Goal: Task Accomplishment & Management: Manage account settings

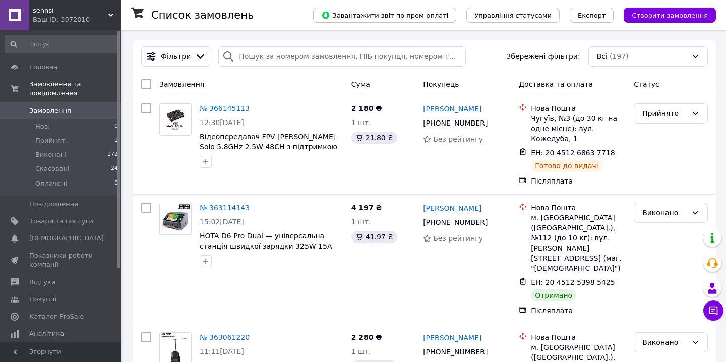
click at [108, 15] on div "Ваш ID: 3972010" at bounding box center [77, 19] width 88 height 9
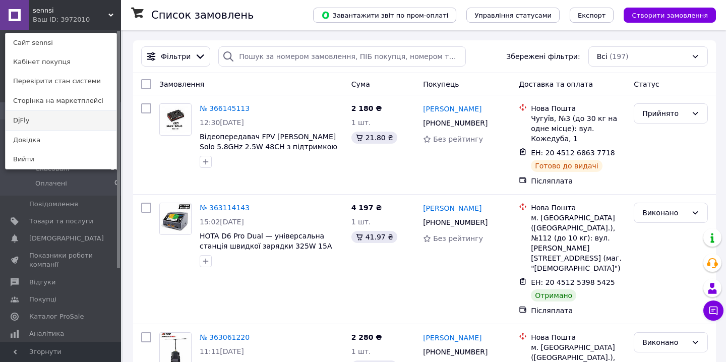
click at [75, 118] on link "DjFly" at bounding box center [61, 120] width 111 height 19
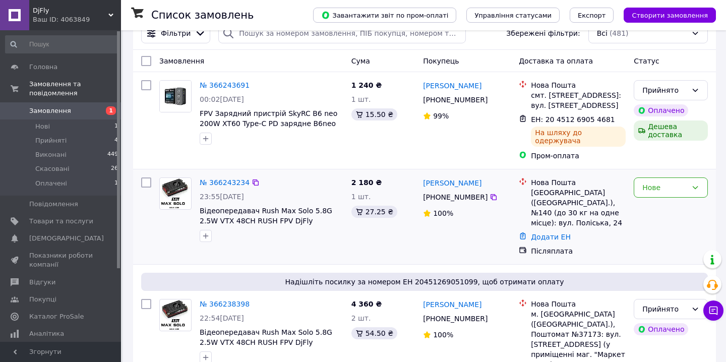
scroll to position [25, 0]
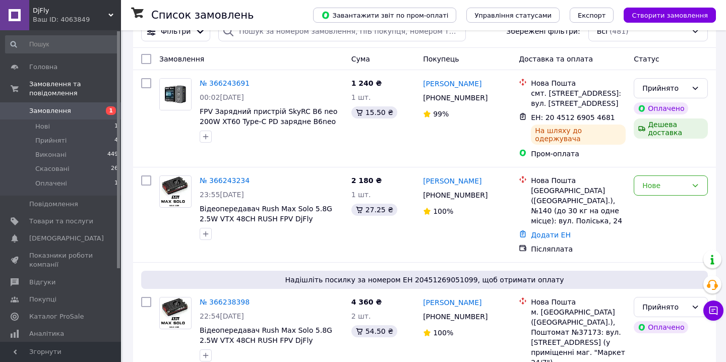
click at [102, 106] on span "1" at bounding box center [107, 110] width 28 height 9
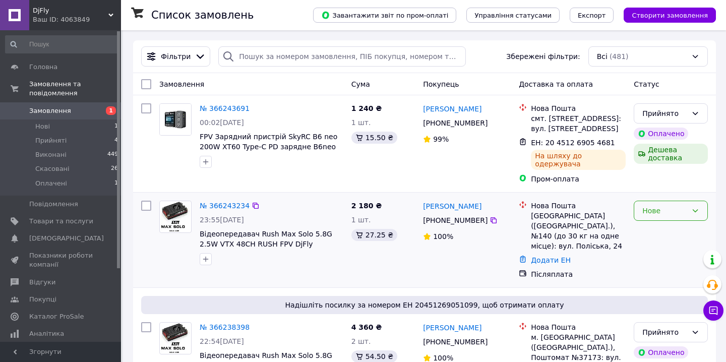
click at [697, 207] on icon at bounding box center [695, 211] width 8 height 8
click at [667, 225] on li "Прийнято" at bounding box center [670, 224] width 73 height 18
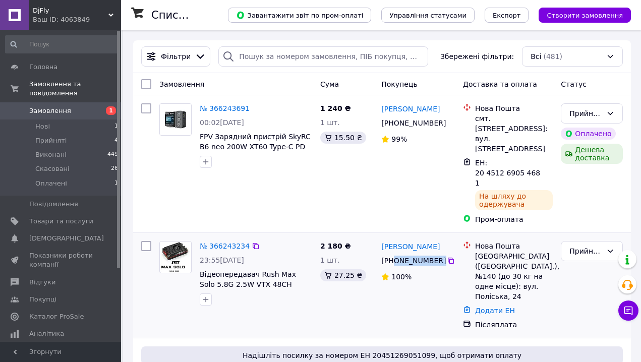
drag, startPoint x: 396, startPoint y: 240, endPoint x: 453, endPoint y: 232, distance: 58.0
click at [453, 237] on div "Олег Лакей +380 98 892 97 96 100%" at bounding box center [418, 285] width 82 height 97
click at [452, 257] on icon at bounding box center [451, 261] width 8 height 8
click at [178, 242] on img at bounding box center [175, 257] width 29 height 31
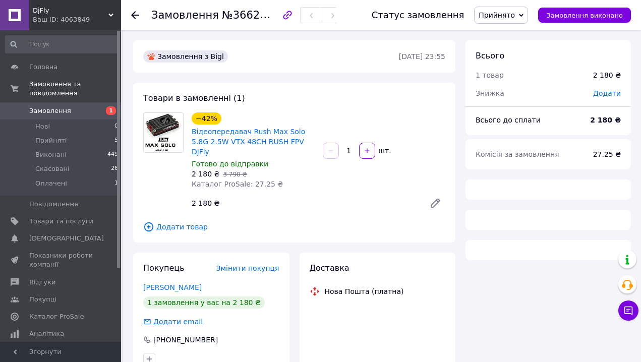
click at [168, 138] on img at bounding box center [163, 132] width 37 height 39
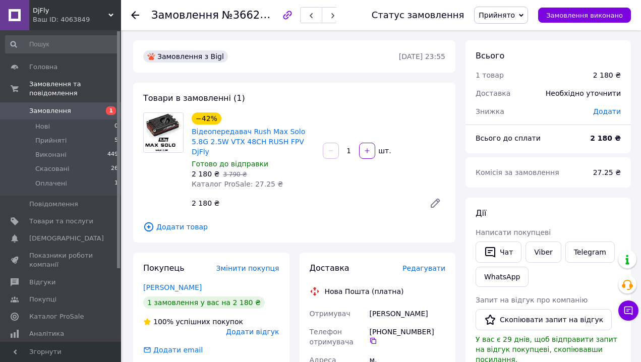
click at [164, 128] on img at bounding box center [163, 132] width 37 height 39
click at [156, 128] on img at bounding box center [163, 132] width 37 height 39
click at [213, 143] on link "Відеопередавач Rush Max Solo 5.8G 2.5W VTX 48CH RUSH FPV DjFly" at bounding box center [248, 142] width 113 height 28
click at [137, 13] on icon at bounding box center [135, 15] width 8 height 8
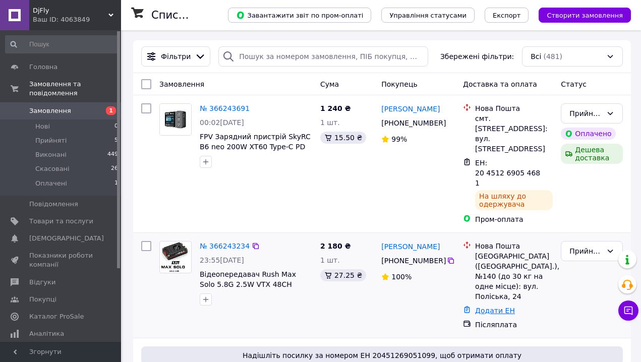
click at [499, 307] on link "Додати ЕН" at bounding box center [495, 311] width 40 height 8
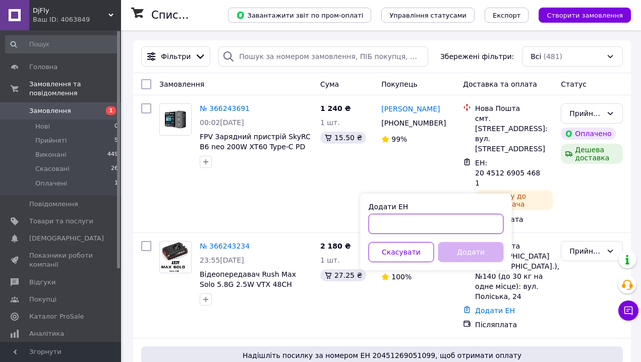
click at [427, 218] on input "Додати ЕН" at bounding box center [436, 224] width 135 height 20
paste input "20451269212915"
type input "20451269212915"
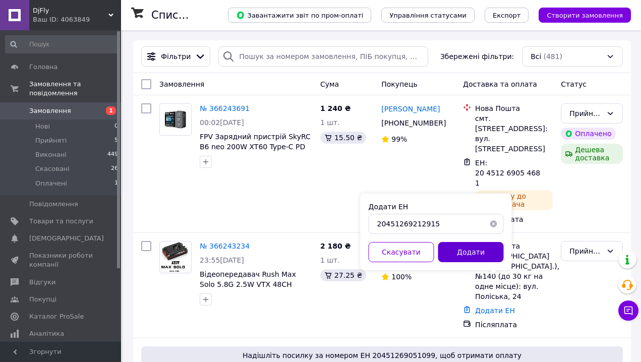
click at [460, 253] on button "Додати" at bounding box center [471, 252] width 66 height 20
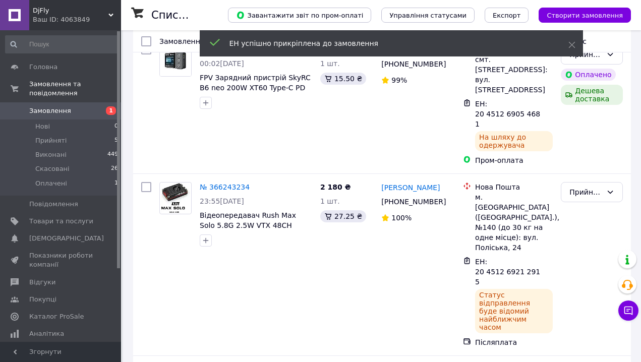
scroll to position [83, 0]
